Goal: Check status: Check status

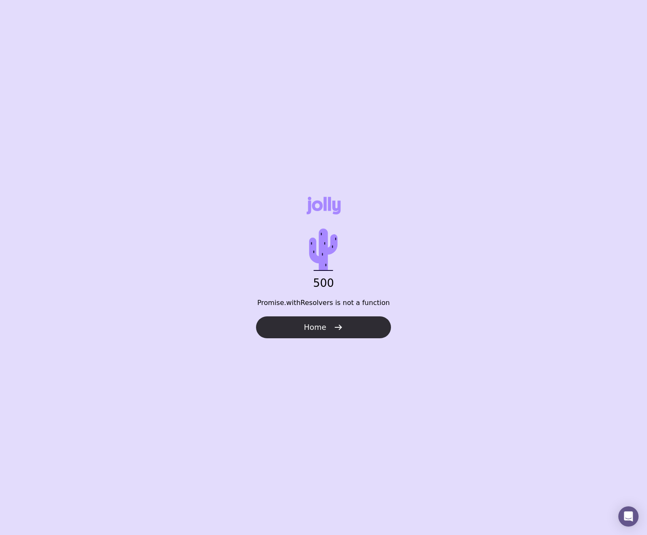
click at [333, 326] on icon "button" at bounding box center [338, 328] width 10 height 10
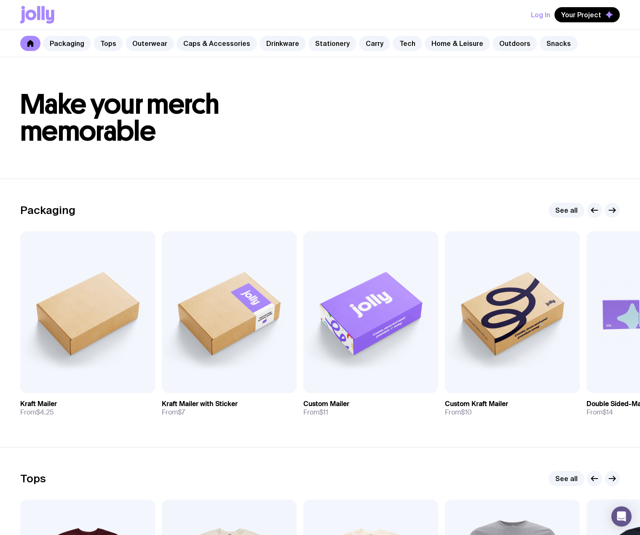
click at [538, 15] on button "Log In" at bounding box center [540, 14] width 19 height 15
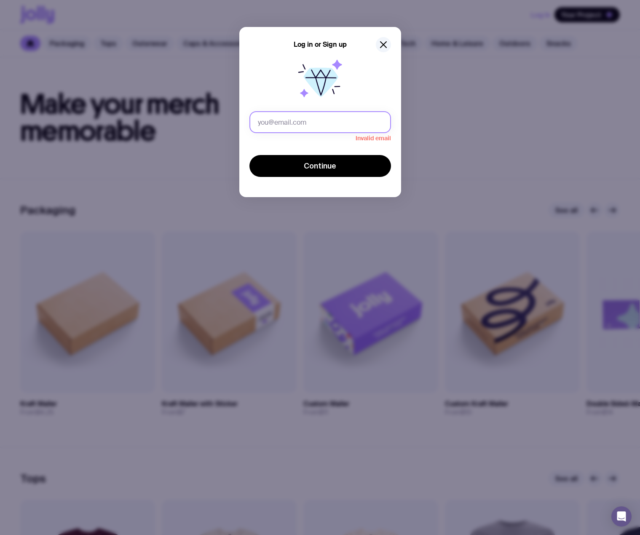
type input "nadia.allan@dabble.com.au"
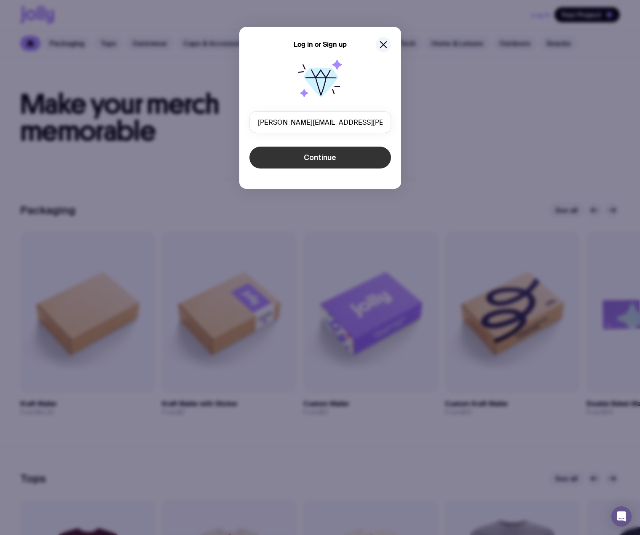
click at [315, 167] on button "Continue" at bounding box center [321, 158] width 142 height 22
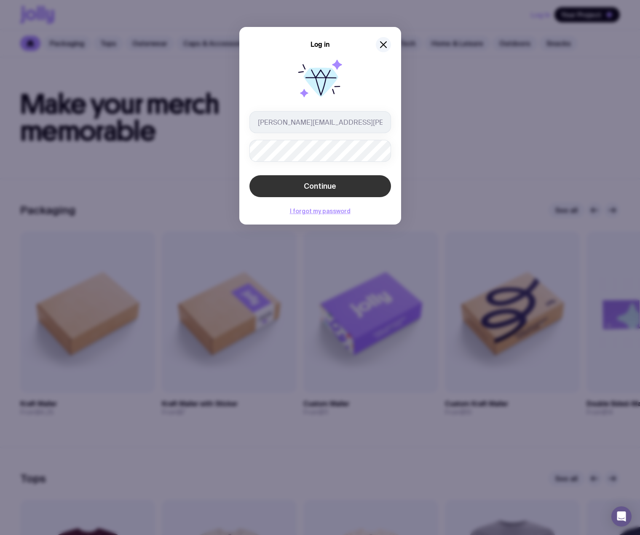
click at [329, 180] on button "Continue" at bounding box center [321, 186] width 142 height 22
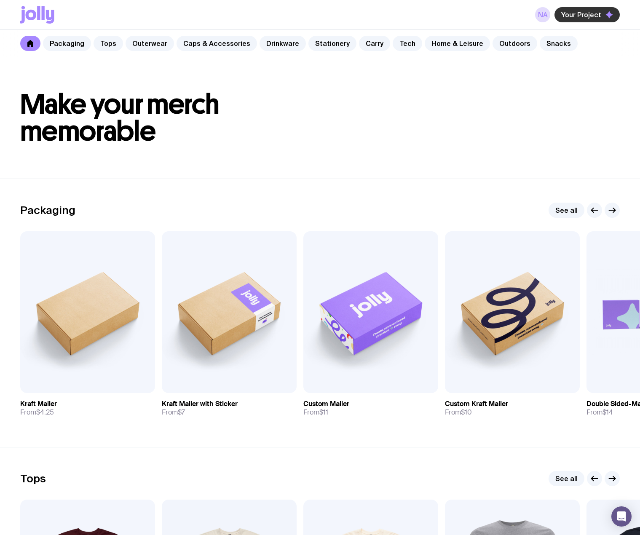
click at [597, 17] on span "Your Project" at bounding box center [582, 15] width 40 height 8
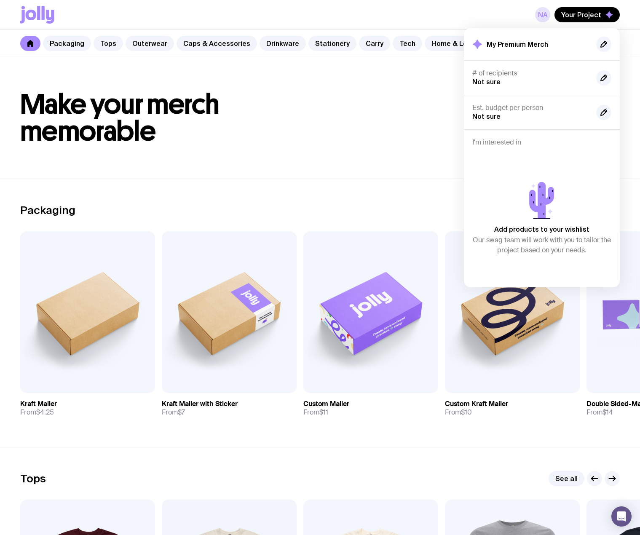
click at [548, 18] on link "NA" at bounding box center [542, 14] width 15 height 15
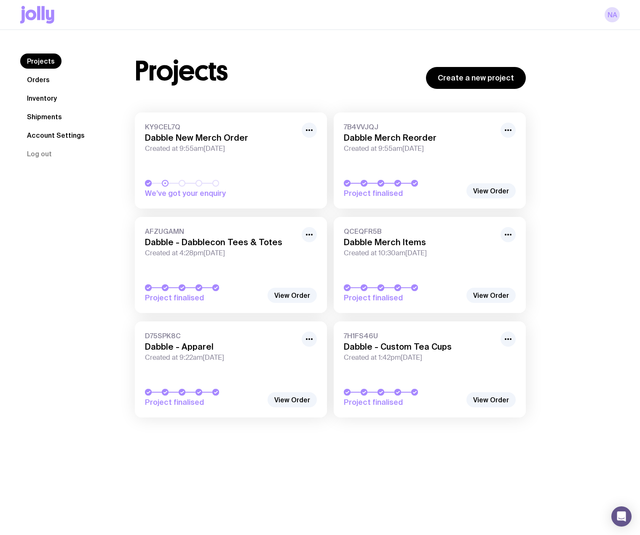
click at [296, 143] on h3 "Dabble New Merch Order" at bounding box center [221, 138] width 152 height 10
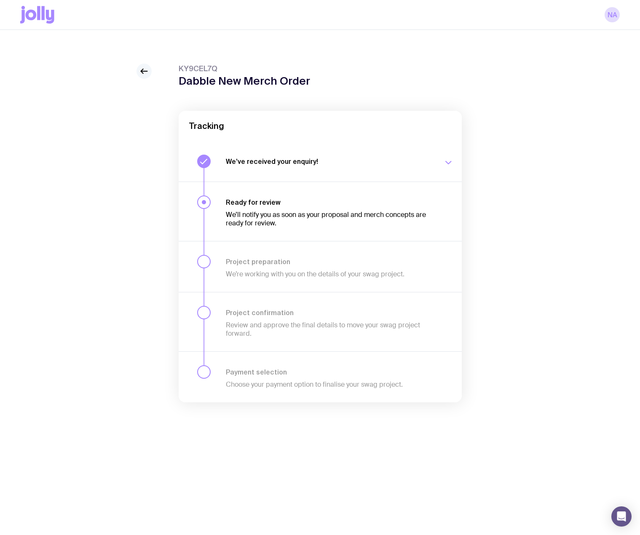
click at [144, 75] on icon at bounding box center [144, 71] width 10 height 10
